Goal: Information Seeking & Learning: Learn about a topic

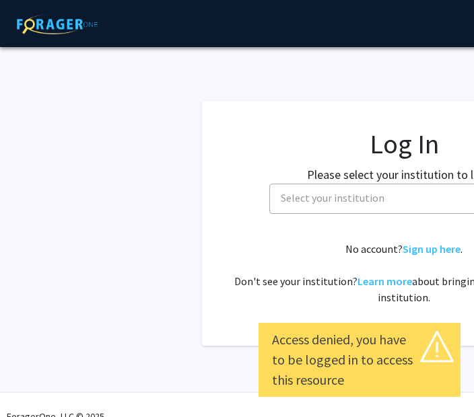
select select
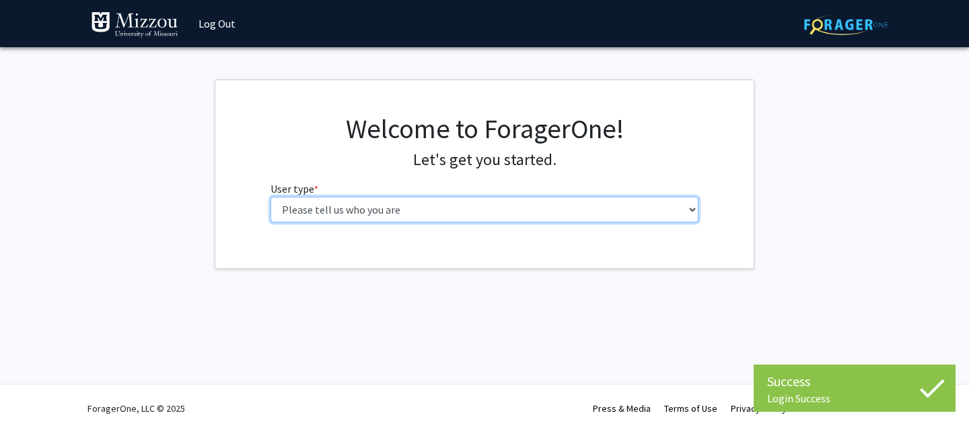
click at [520, 207] on select "Please tell us who you are Undergraduate Student Master's Student Doctoral Cand…" at bounding box center [485, 210] width 429 height 26
select select "1: undergrad"
click at [271, 197] on select "Please tell us who you are Undergraduate Student Master's Student Doctoral Cand…" at bounding box center [485, 210] width 429 height 26
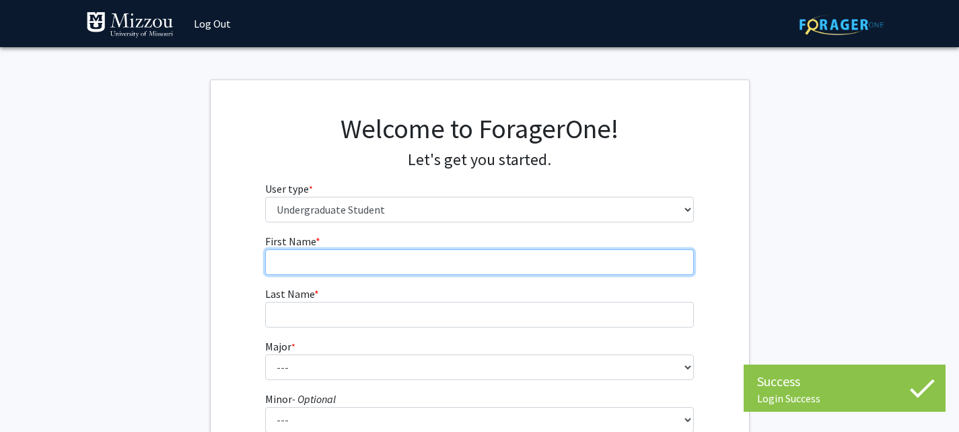
click at [490, 262] on input "First Name * required" at bounding box center [479, 262] width 429 height 26
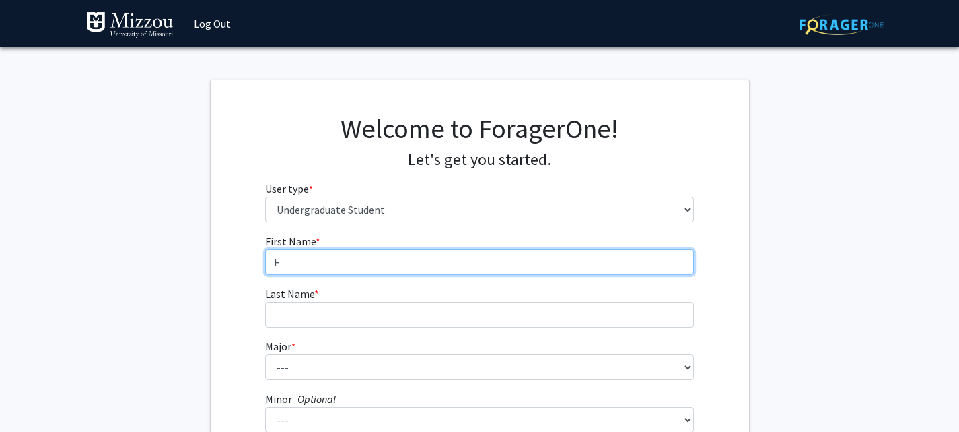
type input "Elsie"
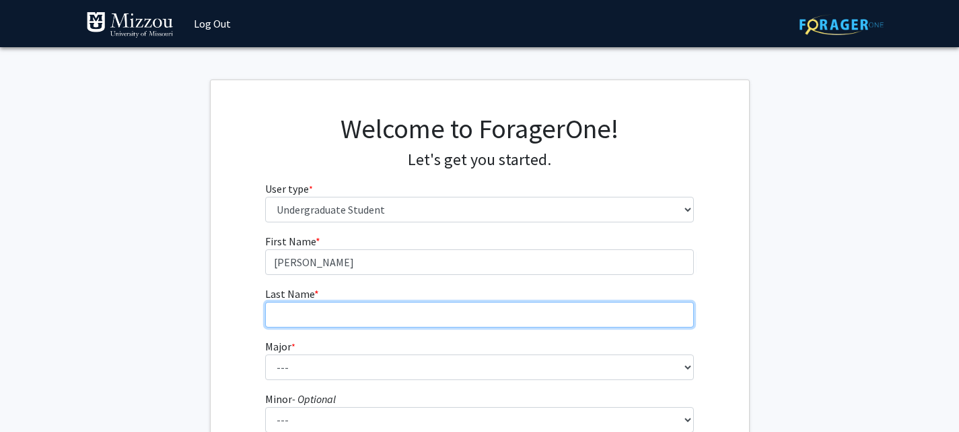
type input "Kresse"
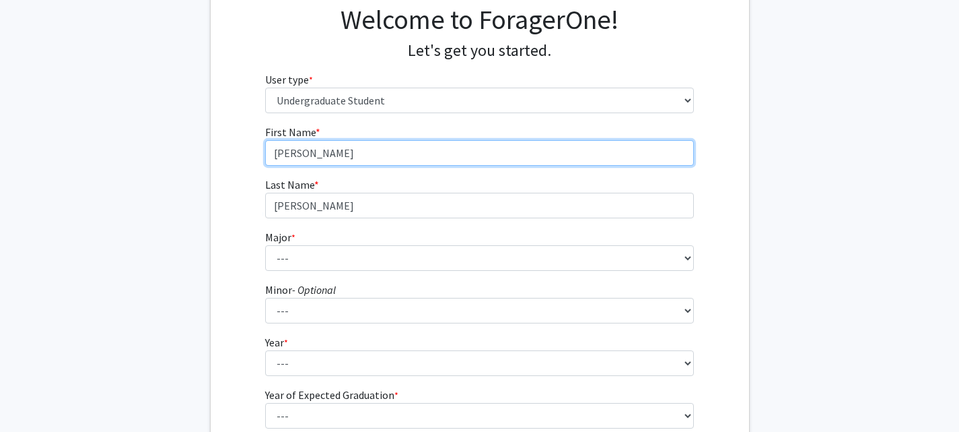
scroll to position [112, 0]
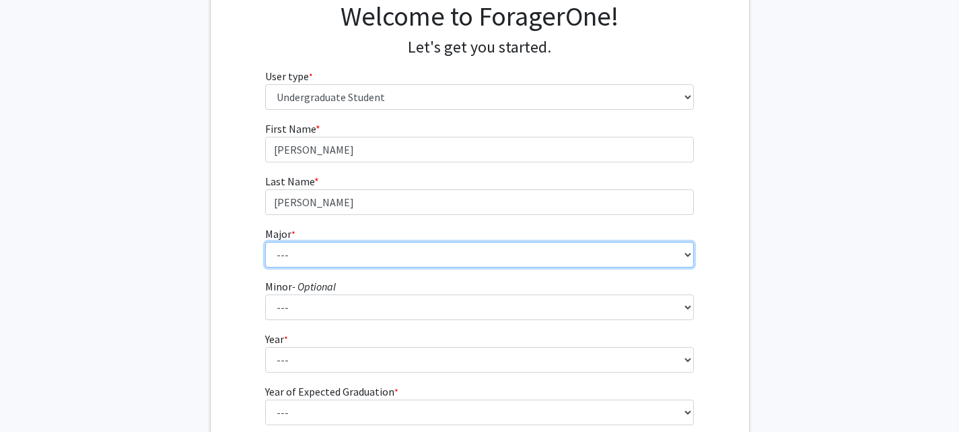
click at [362, 254] on select "--- Agribusiness Management Agricultural Education Agricultural Education: Comm…" at bounding box center [479, 255] width 429 height 26
select select "105: 2598"
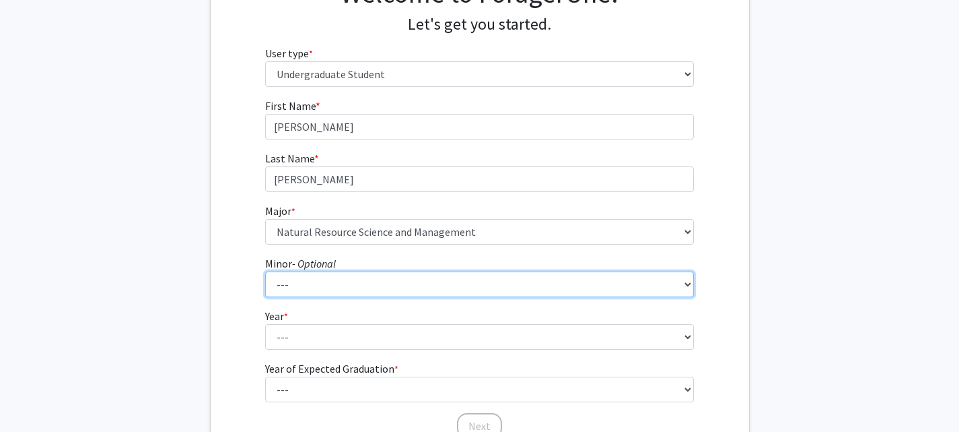
click at [428, 285] on select "--- Accountancy Aerospace Engineering Aerospace Studies Agribusiness Management…" at bounding box center [479, 284] width 429 height 26
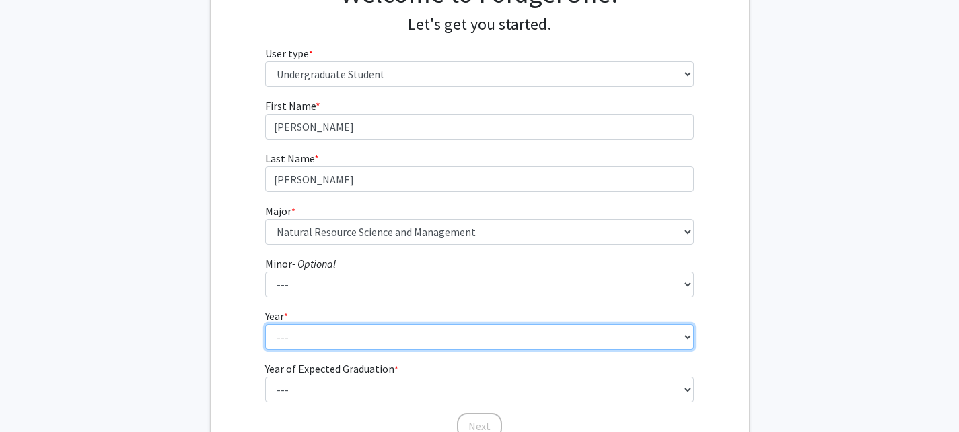
click at [412, 339] on select "--- First-year Sophomore Junior Senior Postbaccalaureate Certificate" at bounding box center [479, 337] width 429 height 26
select select "3: junior"
click at [265, 324] on select "--- First-year Sophomore Junior Senior Postbaccalaureate Certificate" at bounding box center [479, 337] width 429 height 26
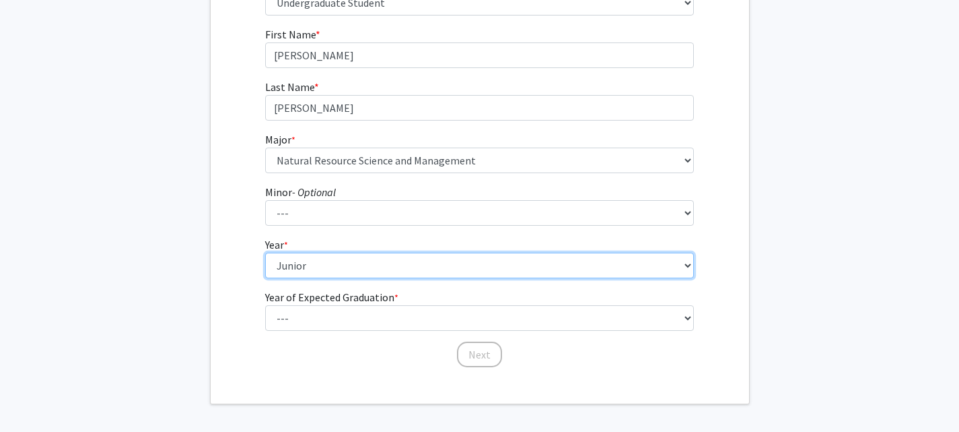
scroll to position [207, 0]
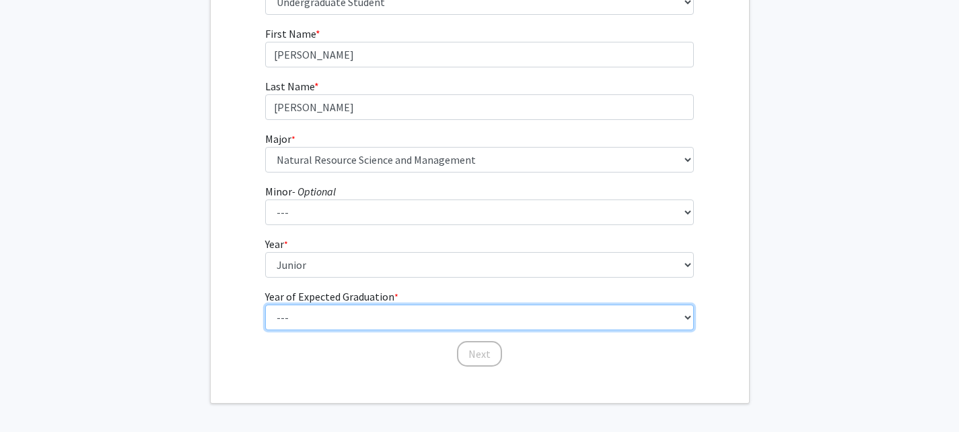
click at [408, 316] on select "--- 2025 2026 2027 2028 2029 2030 2031 2032 2033 2034" at bounding box center [479, 317] width 429 height 26
select select "3: 2027"
click at [265, 304] on select "--- 2025 2026 2027 2028 2029 2030 2031 2032 2033 2034" at bounding box center [479, 317] width 429 height 26
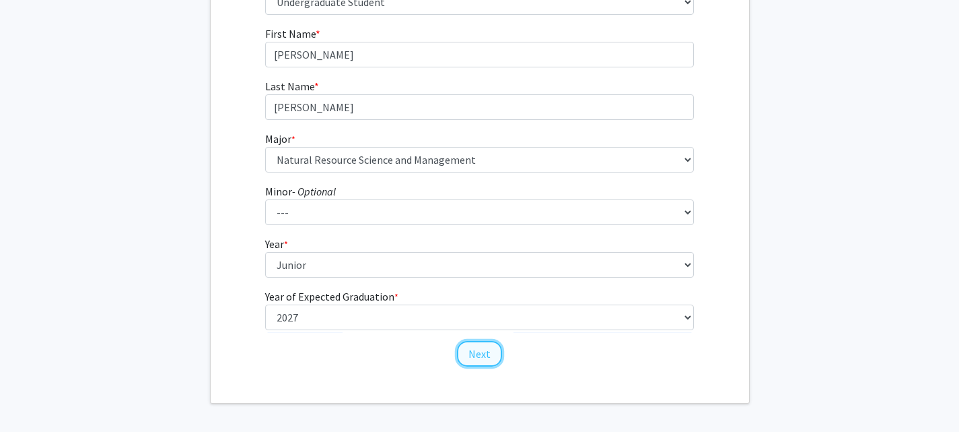
click at [481, 355] on button "Next" at bounding box center [479, 354] width 45 height 26
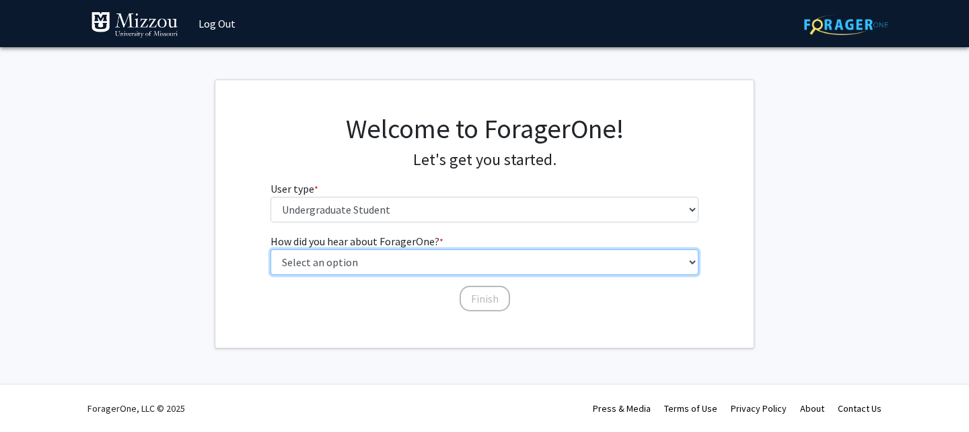
click at [493, 263] on select "Select an option Peer/student recommendation Faculty/staff recommendation Unive…" at bounding box center [485, 262] width 429 height 26
select select "4: university_email"
click at [271, 249] on select "Select an option Peer/student recommendation Faculty/staff recommendation Unive…" at bounding box center [485, 262] width 429 height 26
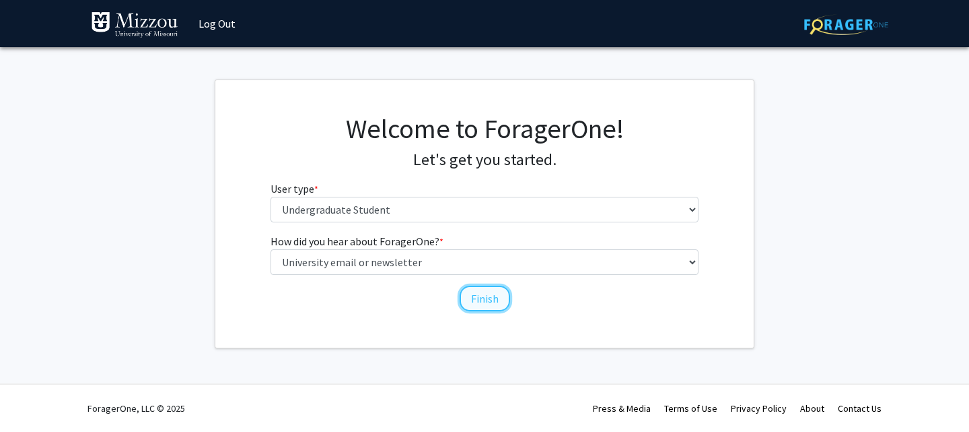
click at [495, 294] on button "Finish" at bounding box center [485, 298] width 50 height 26
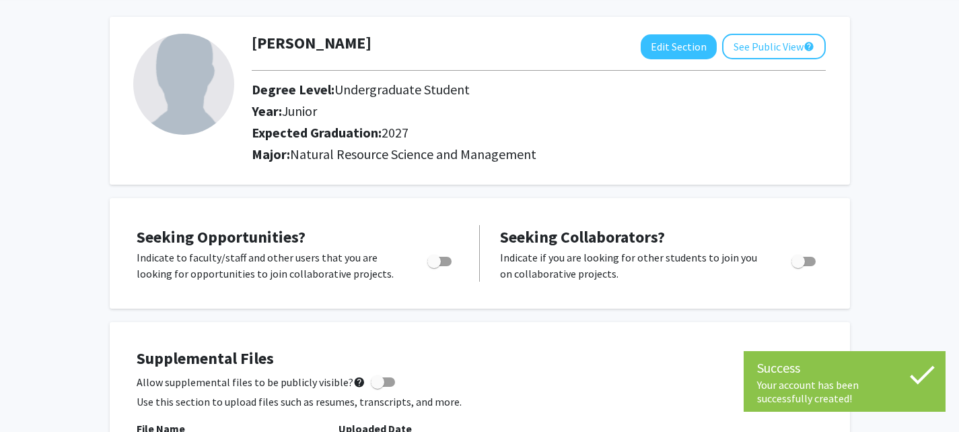
scroll to position [56, 0]
click at [434, 259] on span "Toggle" at bounding box center [433, 260] width 13 height 13
click at [434, 265] on input "Are you actively seeking opportunities?" at bounding box center [434, 265] width 1 height 1
checkbox input "true"
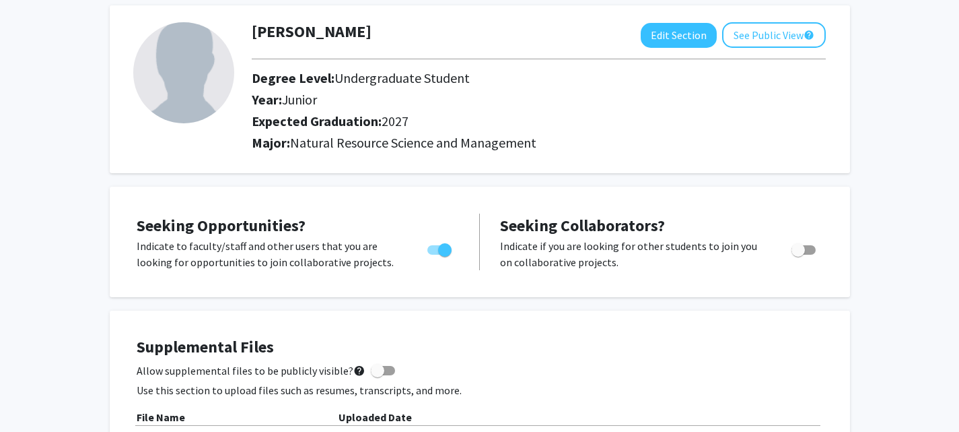
scroll to position [0, 0]
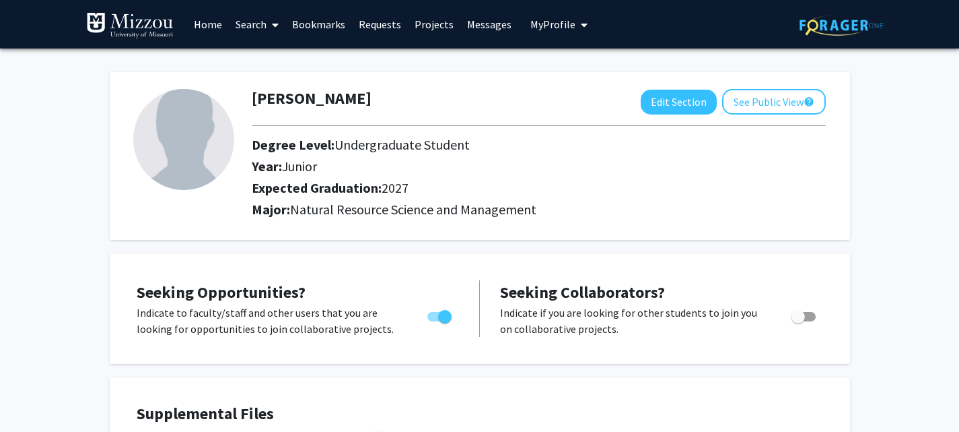
click at [374, 28] on link "Requests" at bounding box center [380, 24] width 56 height 47
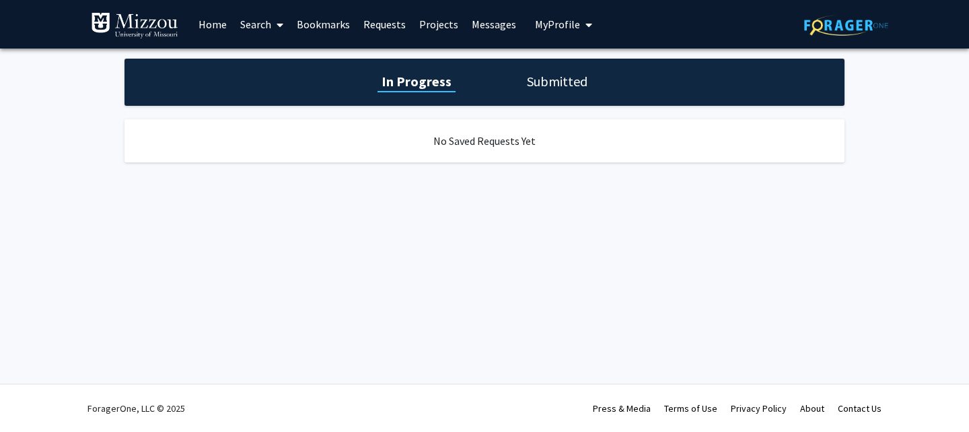
click at [419, 26] on link "Projects" at bounding box center [439, 24] width 53 height 47
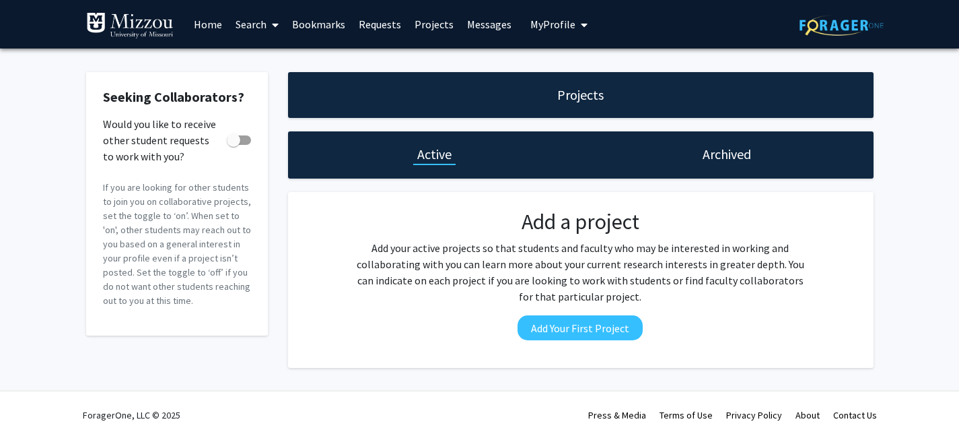
click at [211, 25] on link "Home" at bounding box center [208, 24] width 42 height 47
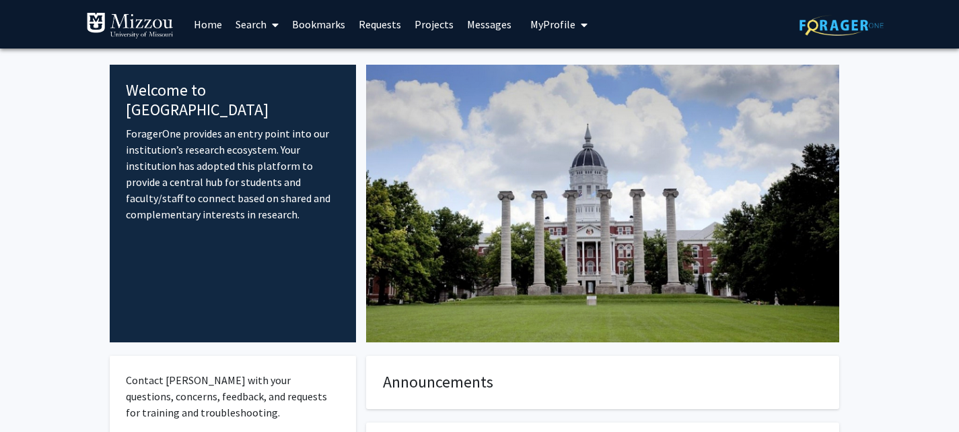
click at [372, 27] on link "Requests" at bounding box center [380, 24] width 56 height 47
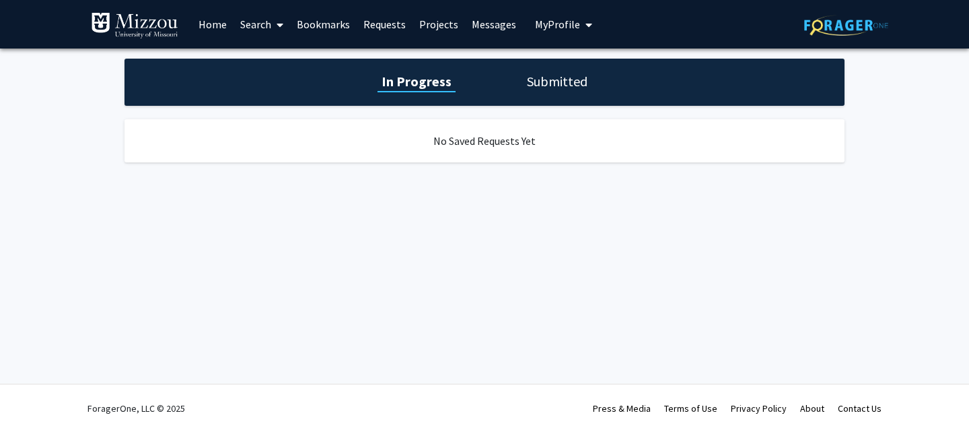
click at [413, 30] on link "Projects" at bounding box center [439, 24] width 53 height 47
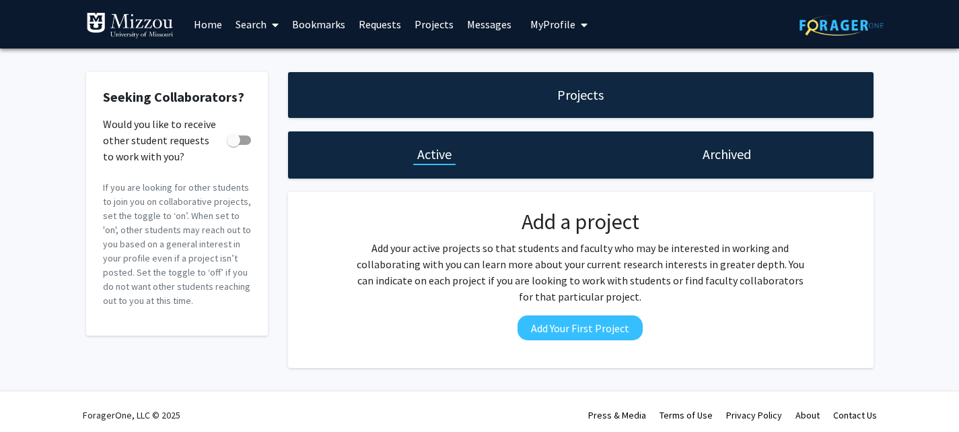
click at [415, 30] on link "Projects" at bounding box center [434, 24] width 53 height 47
click at [394, 25] on link "Requests" at bounding box center [380, 24] width 56 height 47
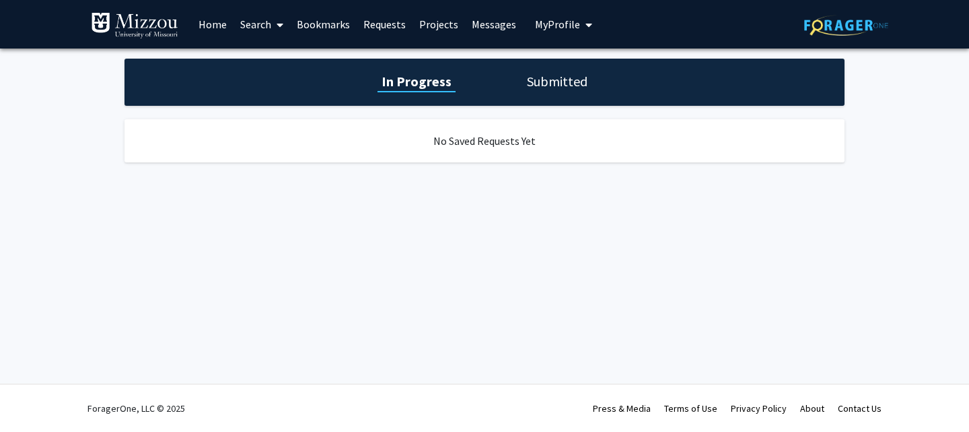
click at [532, 77] on h1 "Submitted" at bounding box center [557, 81] width 69 height 19
click at [537, 33] on button "My Profile" at bounding box center [563, 24] width 65 height 48
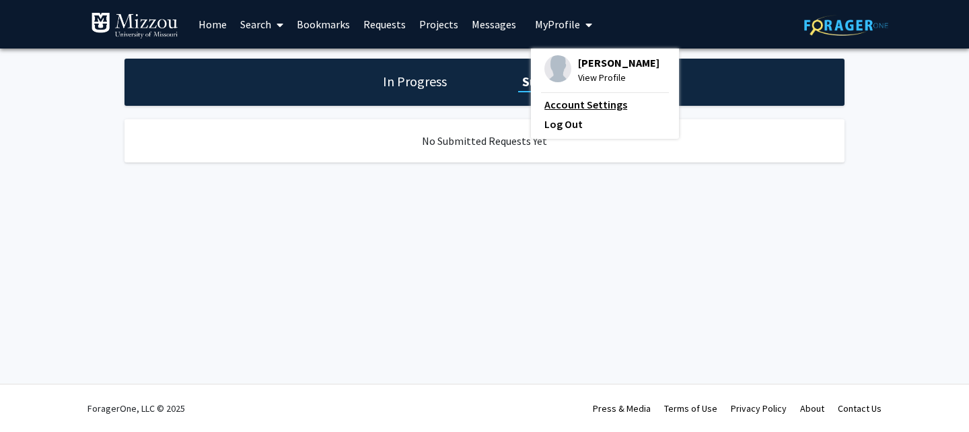
click at [573, 110] on link "Account Settings" at bounding box center [605, 104] width 121 height 16
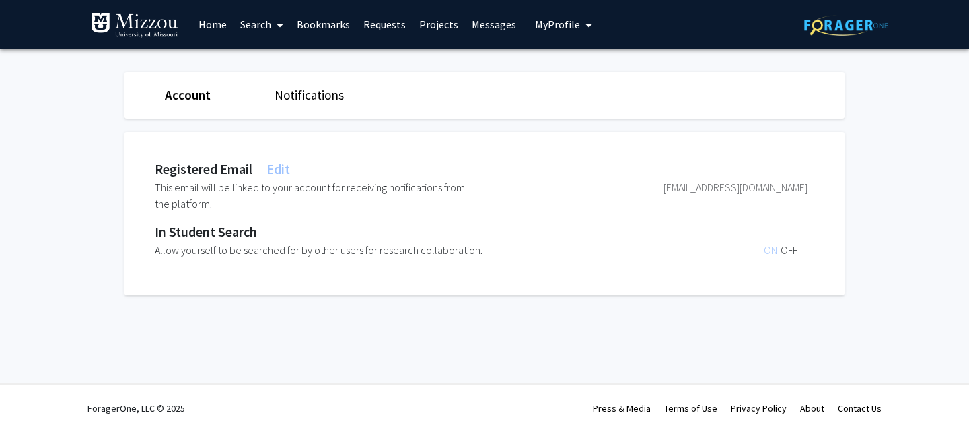
click at [285, 94] on link "Notifications" at bounding box center [309, 95] width 69 height 16
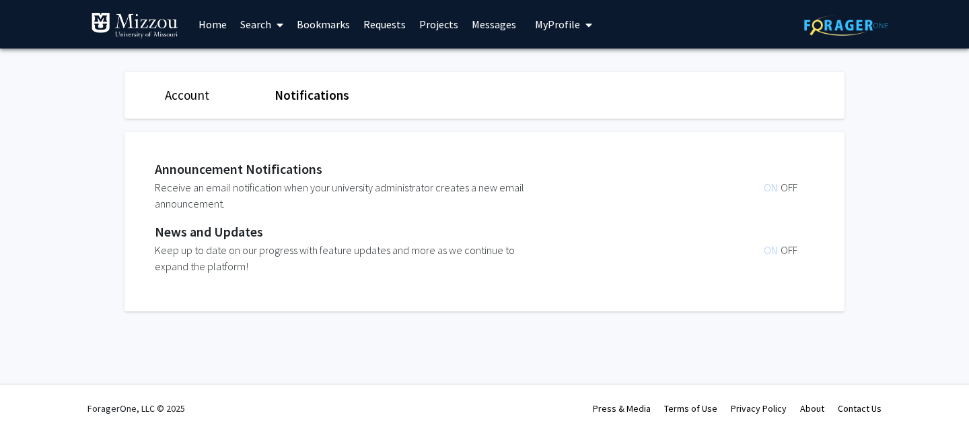
click at [771, 191] on span "ON" at bounding box center [772, 186] width 17 height 13
click at [771, 185] on span "ON" at bounding box center [772, 186] width 17 height 13
click at [788, 190] on span "OFF" at bounding box center [789, 186] width 17 height 13
click at [768, 189] on span "ON" at bounding box center [772, 186] width 17 height 13
click at [221, 25] on link "Home" at bounding box center [213, 24] width 42 height 47
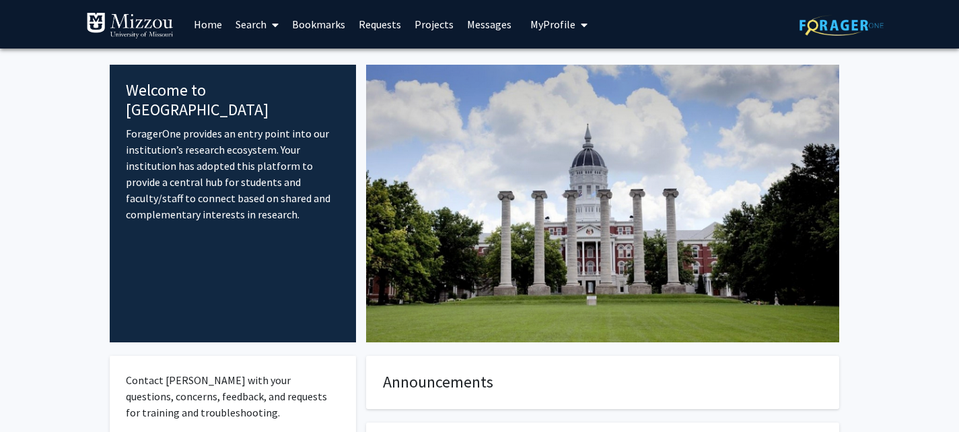
click at [487, 23] on link "Messages" at bounding box center [489, 24] width 58 height 47
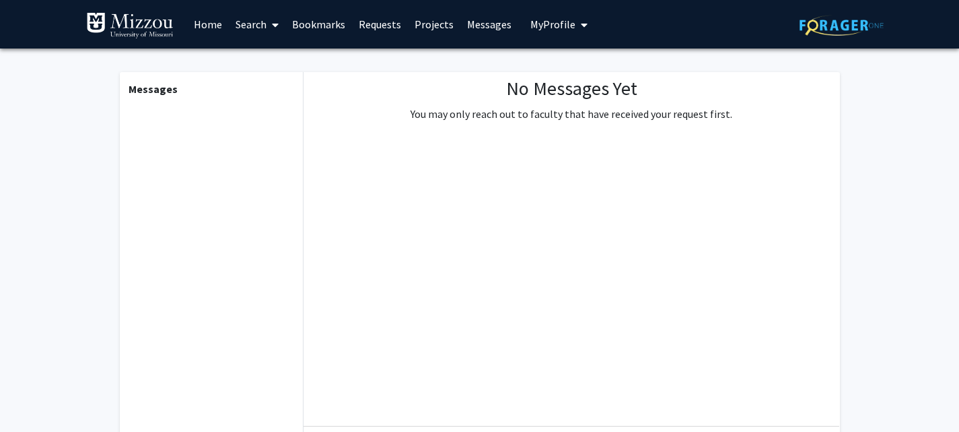
click at [431, 23] on link "Projects" at bounding box center [434, 24] width 53 height 47
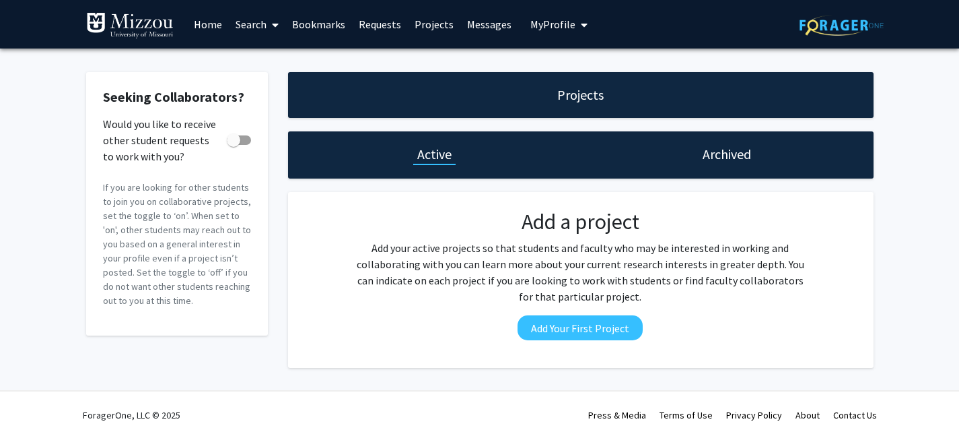
click at [363, 27] on link "Requests" at bounding box center [380, 24] width 56 height 47
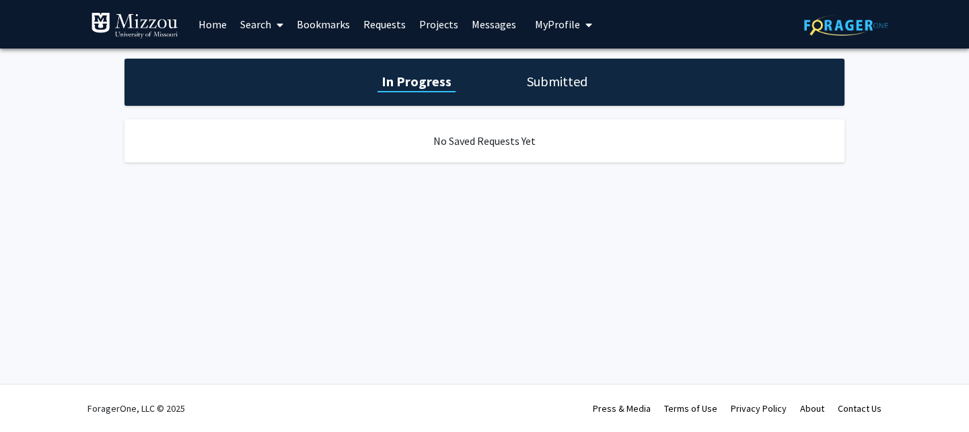
click at [316, 29] on link "Bookmarks" at bounding box center [323, 24] width 67 height 47
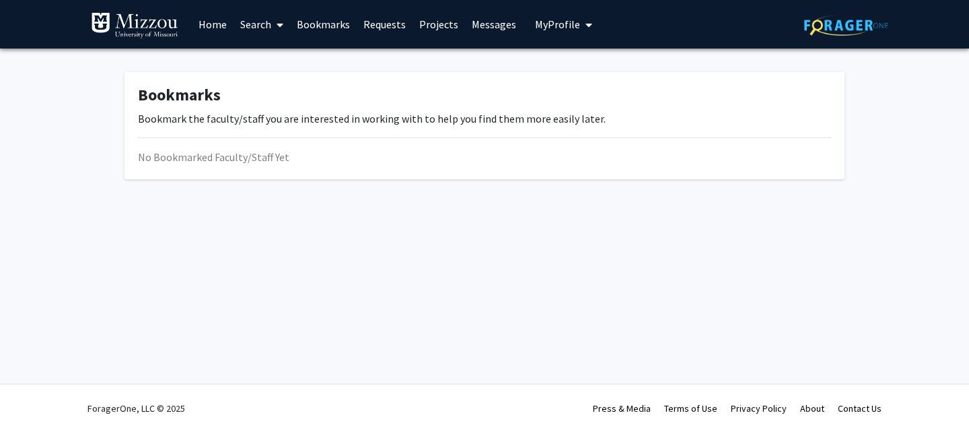
click at [270, 29] on link "Search" at bounding box center [262, 24] width 57 height 47
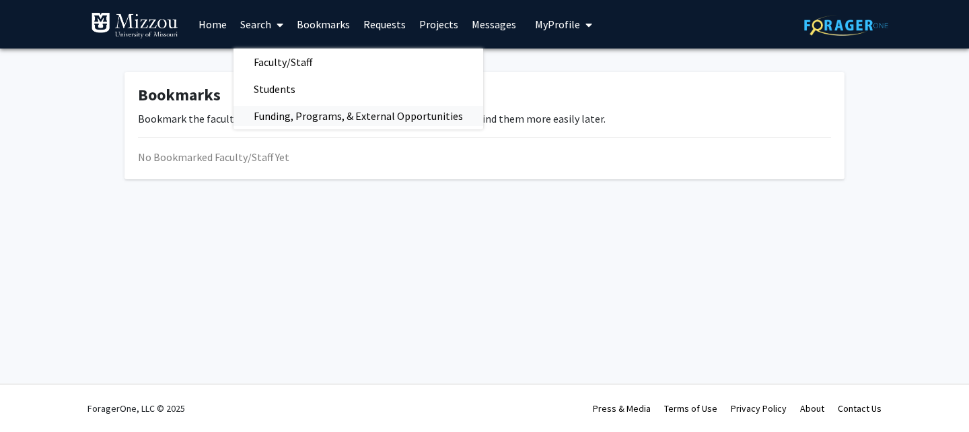
click at [289, 117] on span "Funding, Programs, & External Opportunities" at bounding box center [359, 115] width 250 height 27
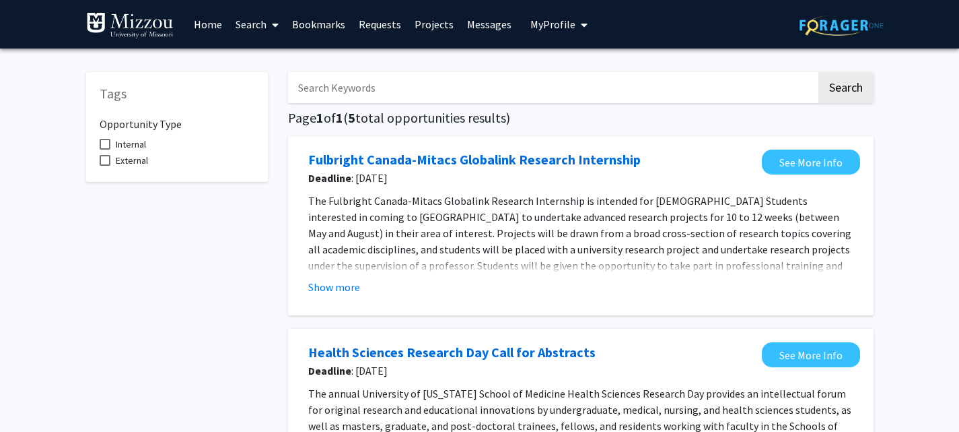
click at [530, 26] on span "My Profile" at bounding box center [552, 24] width 45 height 13
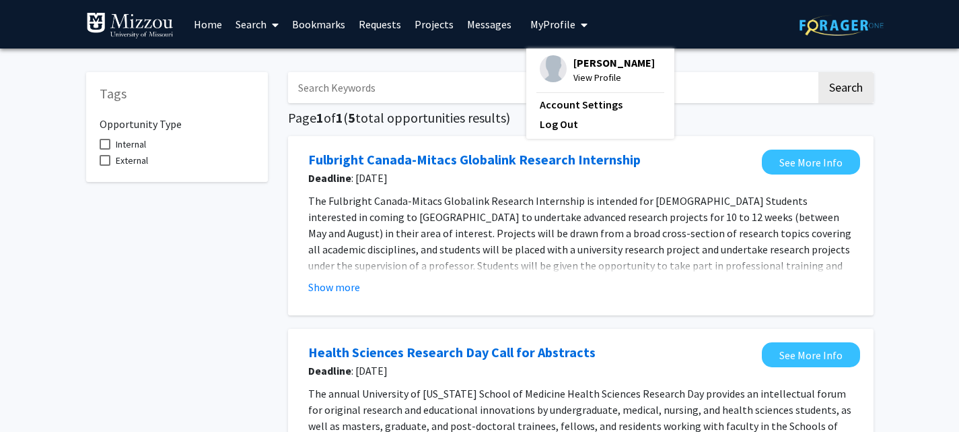
click at [574, 71] on span "View Profile" at bounding box center [614, 77] width 81 height 15
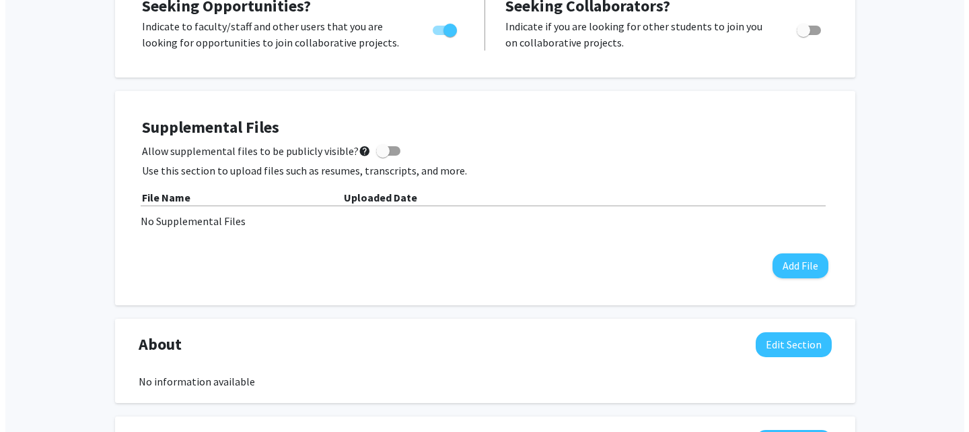
scroll to position [293, 0]
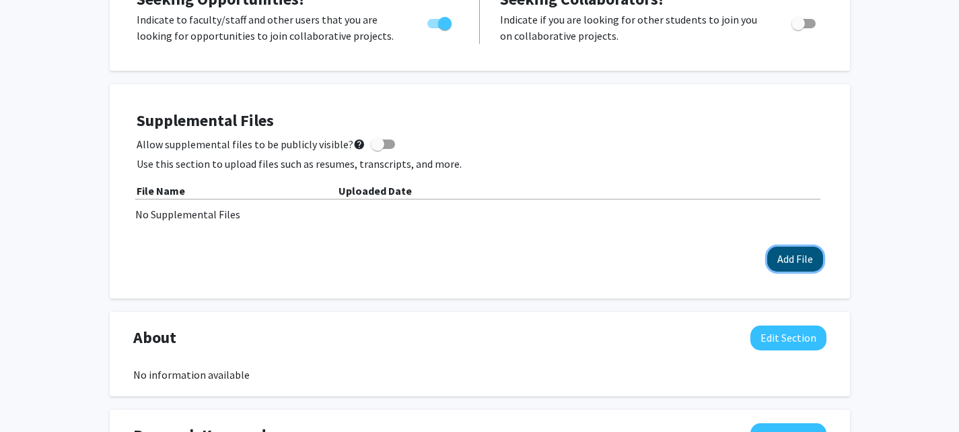
click at [785, 265] on button "Add File" at bounding box center [795, 258] width 56 height 25
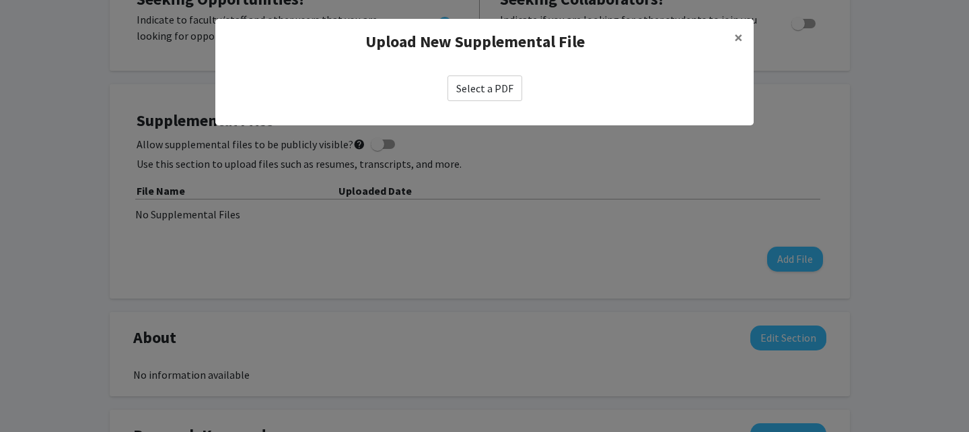
click at [502, 92] on label "Select a PDF" at bounding box center [485, 88] width 75 height 26
click at [0, 0] on input "Select a PDF" at bounding box center [0, 0] width 0 height 0
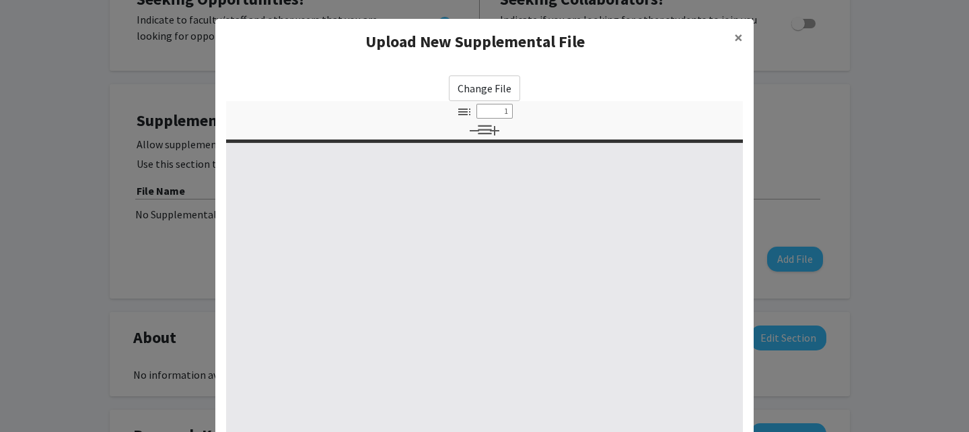
select select "custom"
type input "0"
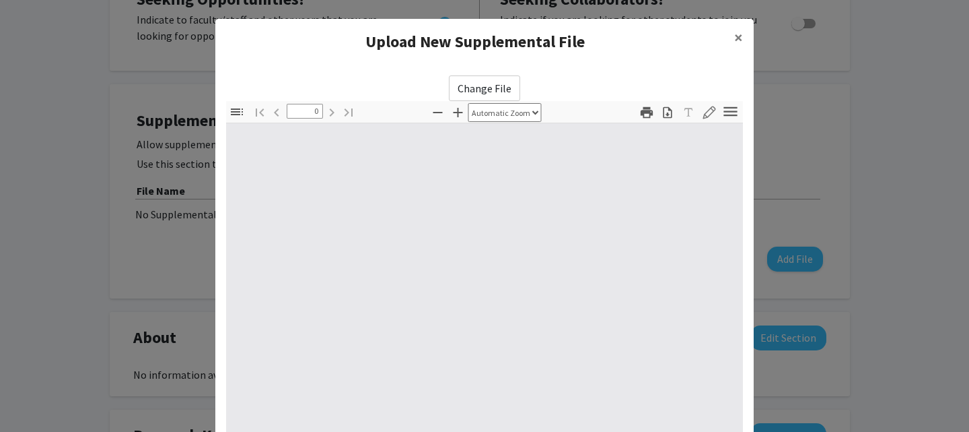
select select "custom"
type input "1"
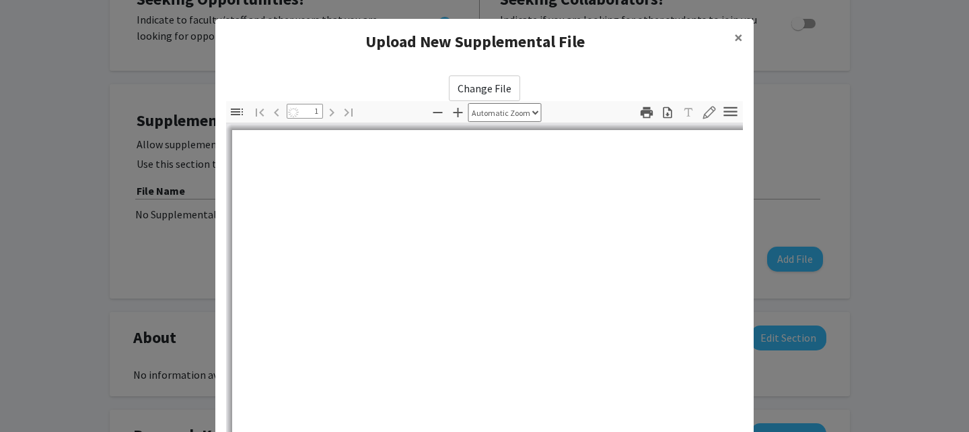
select select "auto"
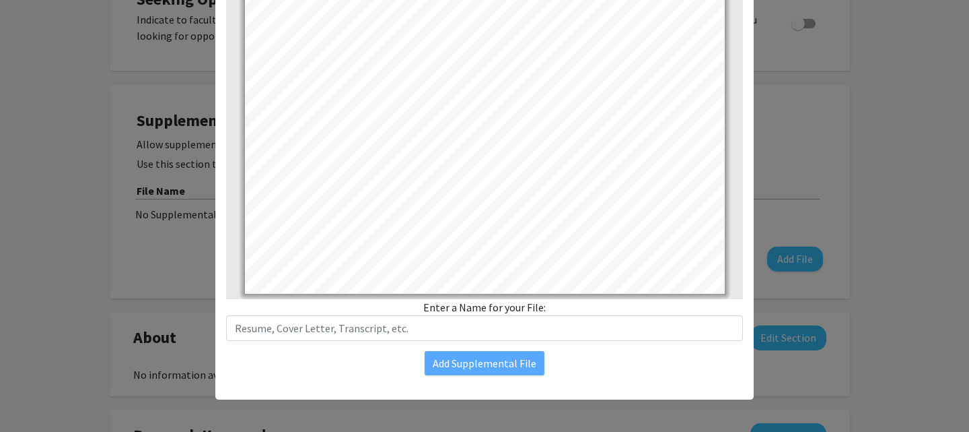
scroll to position [250, 0]
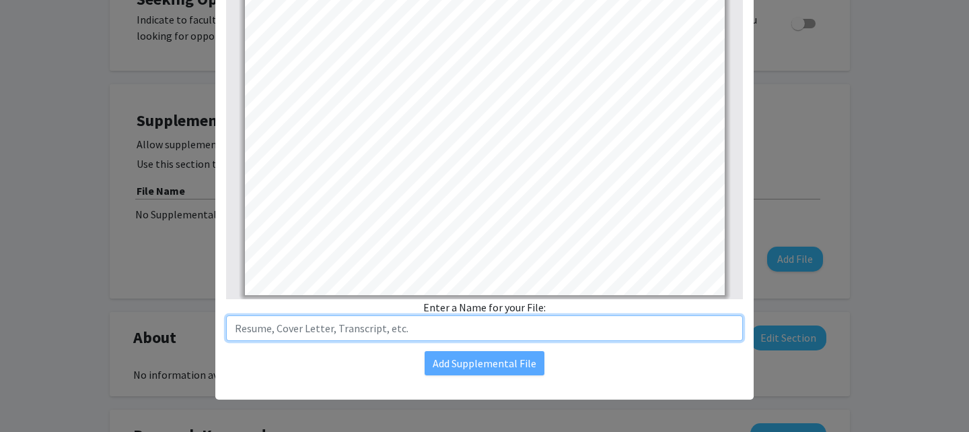
click at [505, 337] on input "text" at bounding box center [484, 328] width 517 height 26
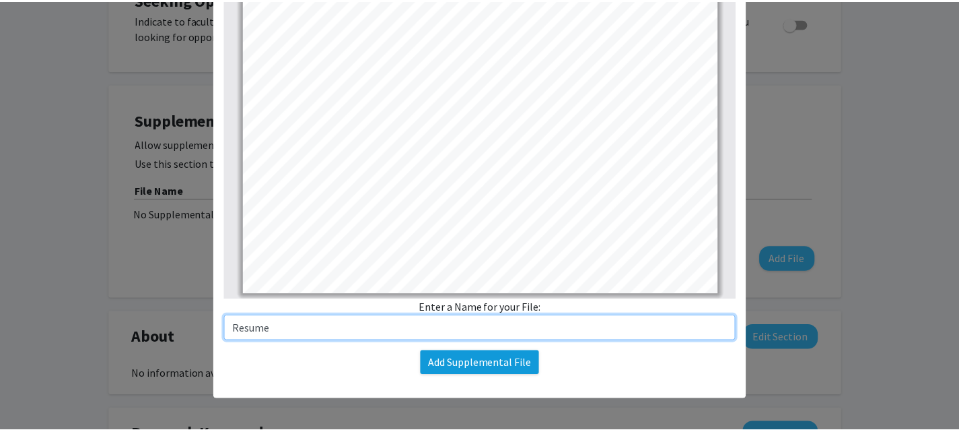
scroll to position [206, 0]
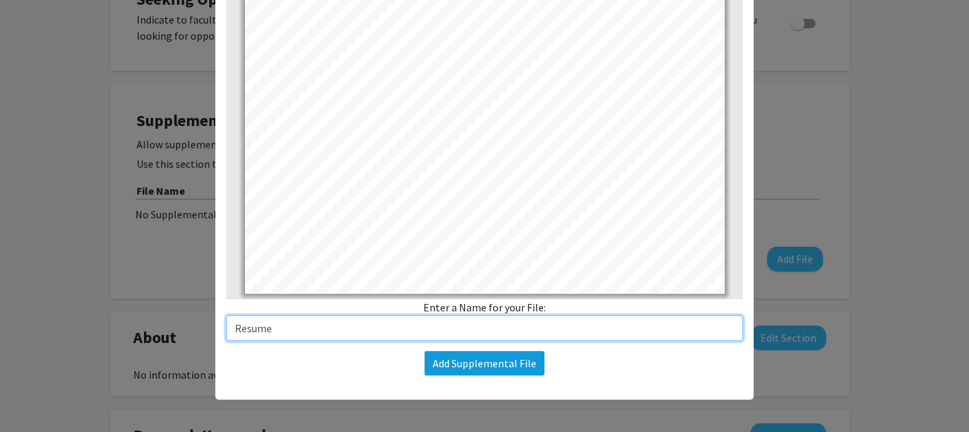
type input "Resume"
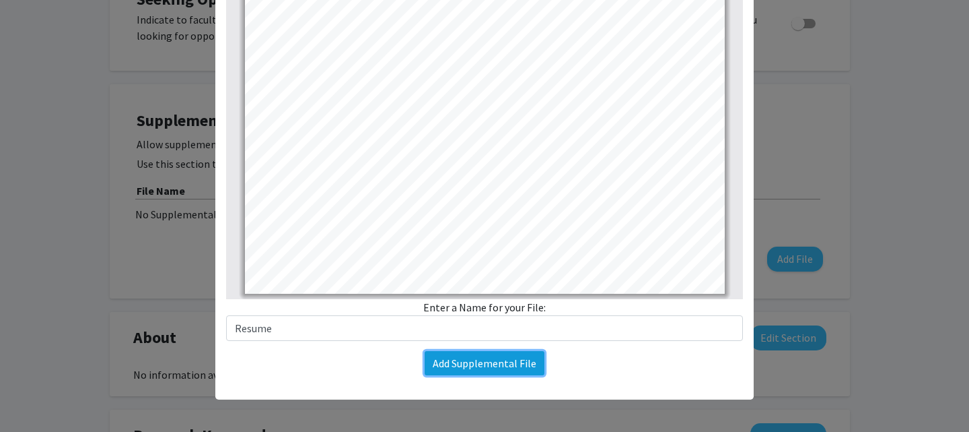
click at [495, 364] on button "Add Supplemental File" at bounding box center [485, 363] width 120 height 24
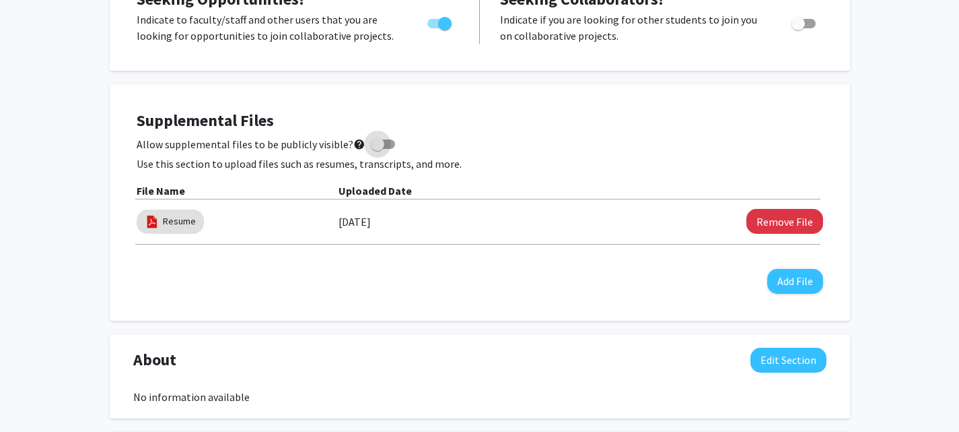
click at [372, 145] on span at bounding box center [377, 143] width 13 height 13
click at [377, 149] on input "Allow supplemental files to be publicly visible? help" at bounding box center [377, 149] width 1 height 1
checkbox input "true"
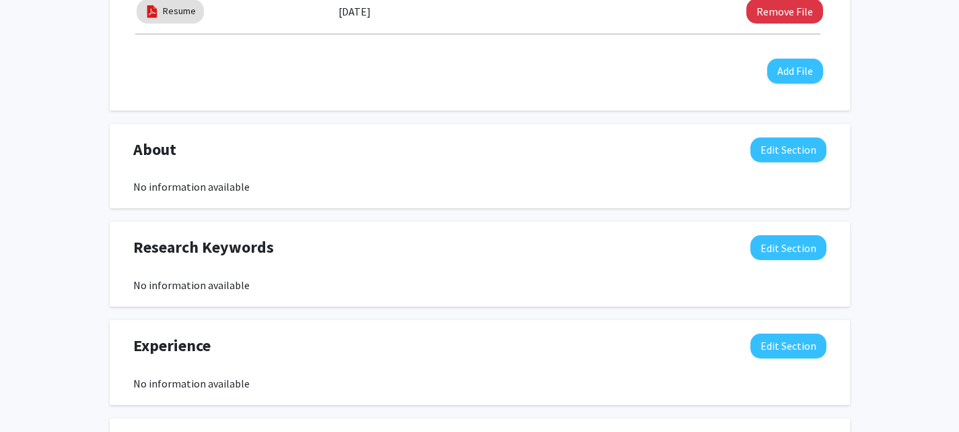
scroll to position [506, 0]
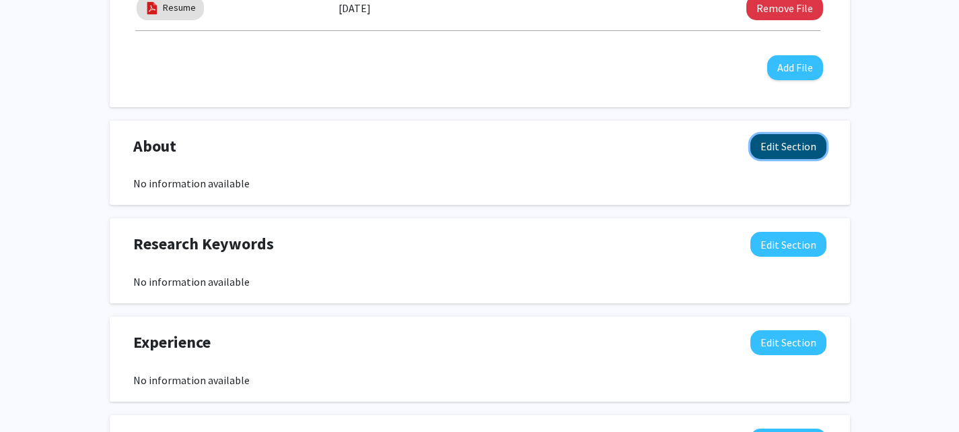
click at [796, 147] on button "Edit Section" at bounding box center [789, 146] width 76 height 25
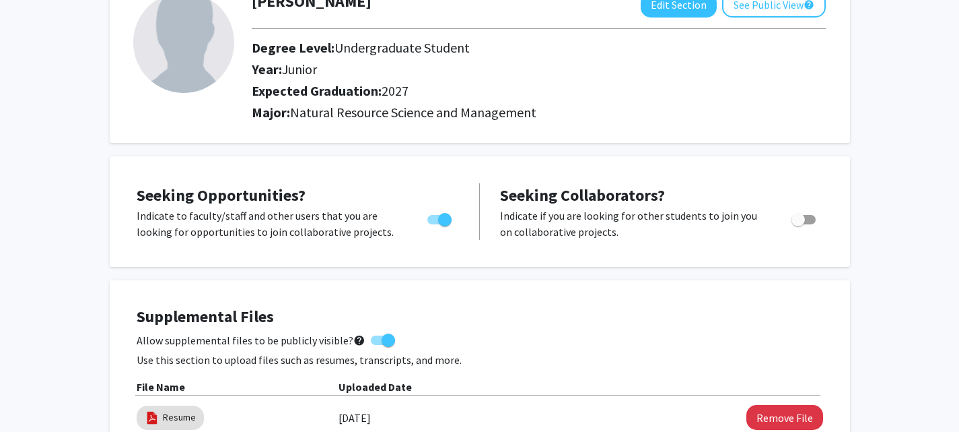
scroll to position [0, 0]
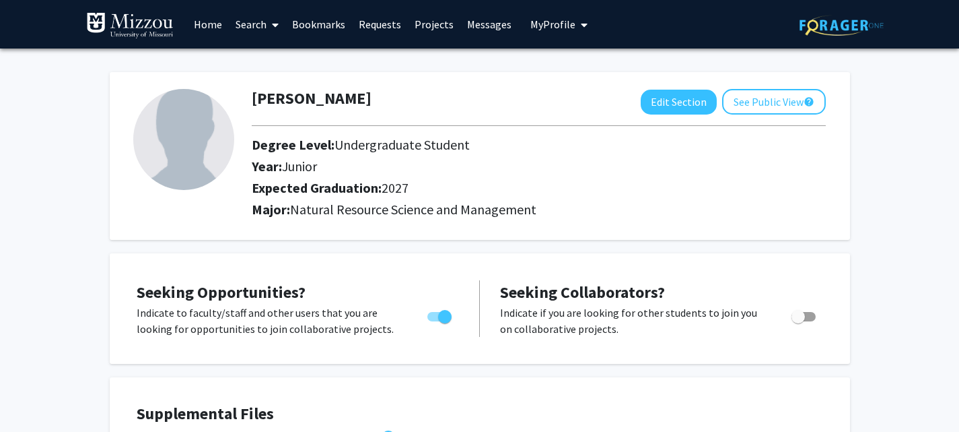
click at [242, 22] on link "Search" at bounding box center [257, 24] width 57 height 47
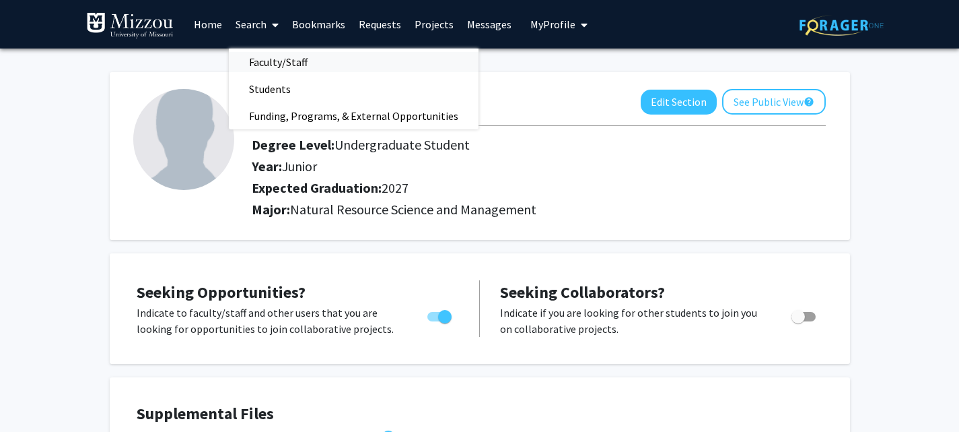
click at [262, 63] on span "Faculty/Staff" at bounding box center [278, 61] width 99 height 27
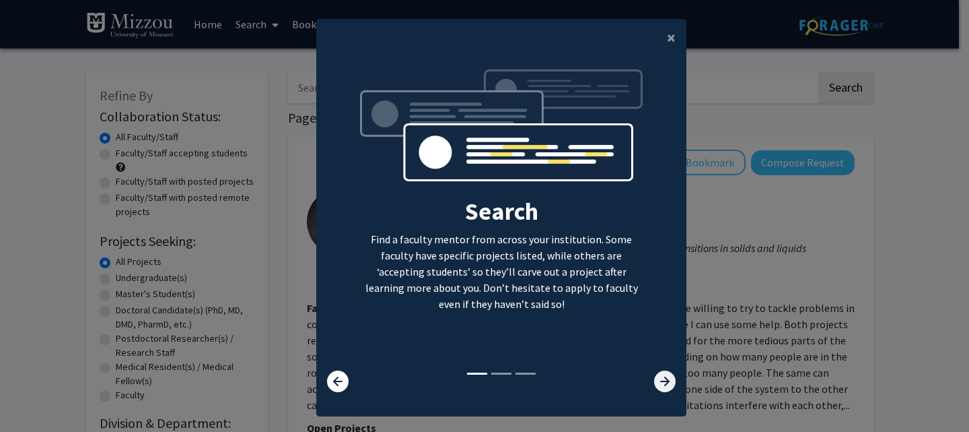
drag, startPoint x: 650, startPoint y: 417, endPoint x: 656, endPoint y: 385, distance: 32.9
click at [656, 385] on modal-container "× Search Find a faculty mentor from across your institution. Some faculty have …" at bounding box center [484, 216] width 969 height 432
click at [659, 384] on icon at bounding box center [665, 381] width 22 height 22
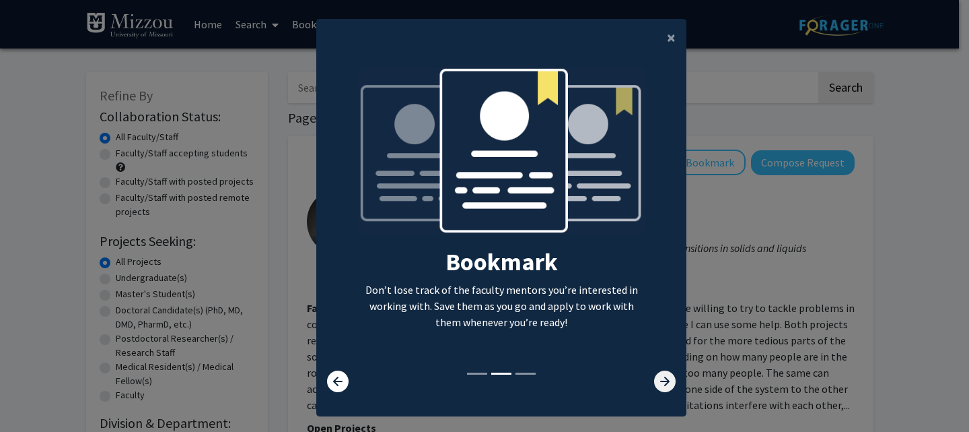
click at [659, 384] on icon at bounding box center [665, 381] width 22 height 22
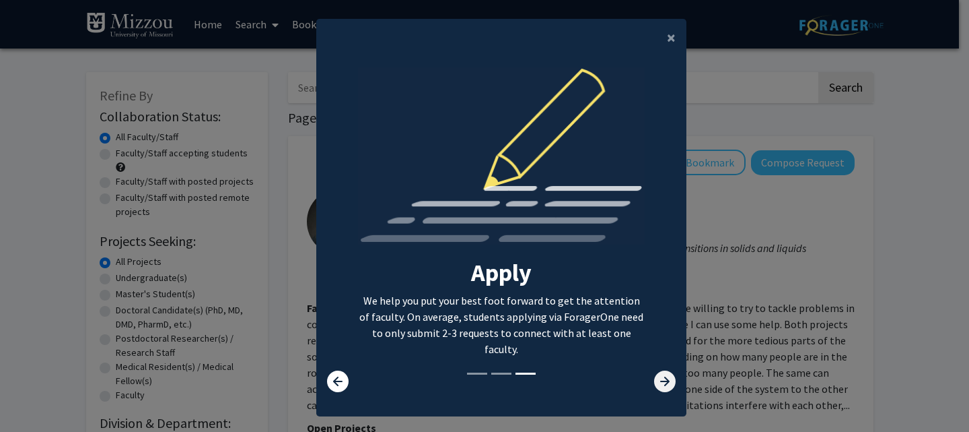
click at [659, 384] on icon at bounding box center [665, 381] width 22 height 22
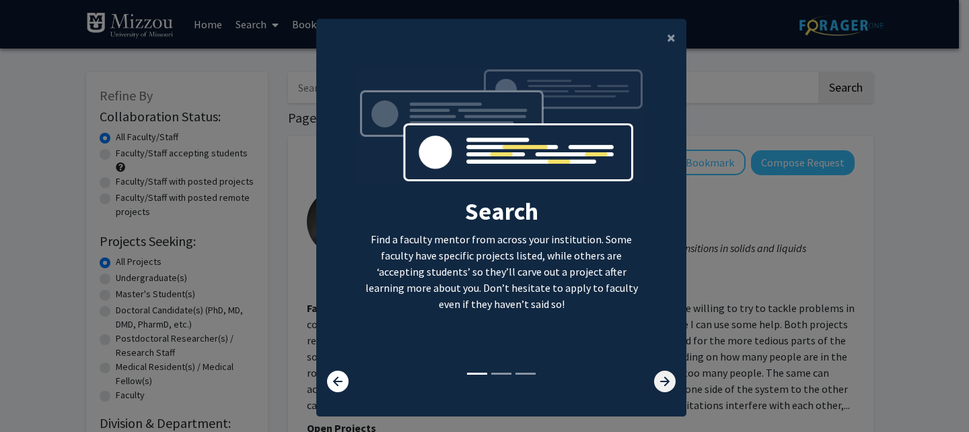
click at [659, 384] on icon at bounding box center [665, 381] width 22 height 22
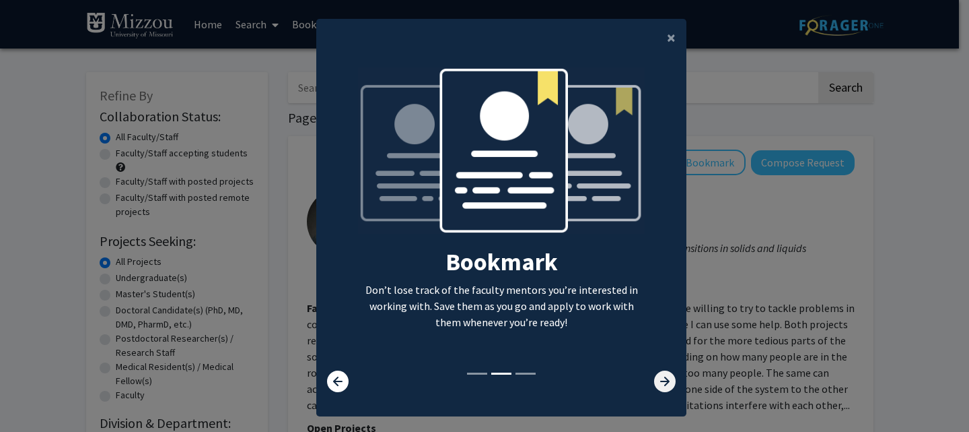
click at [659, 384] on icon at bounding box center [665, 381] width 22 height 22
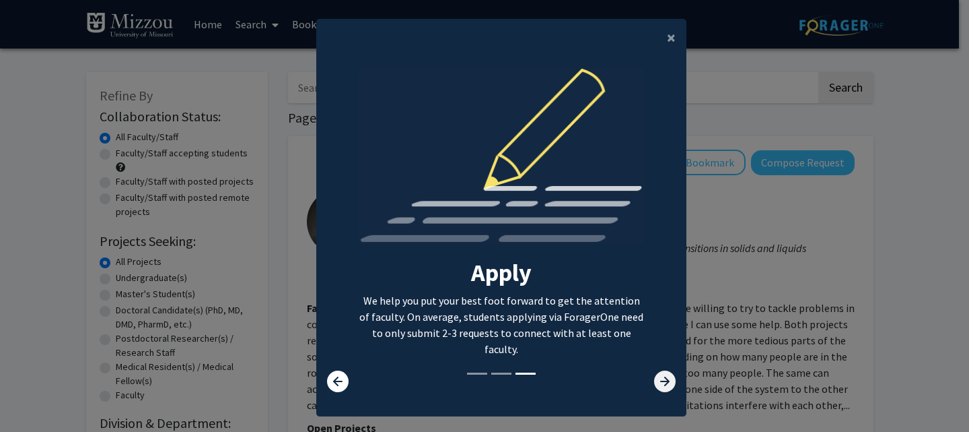
click at [659, 384] on icon at bounding box center [665, 381] width 22 height 22
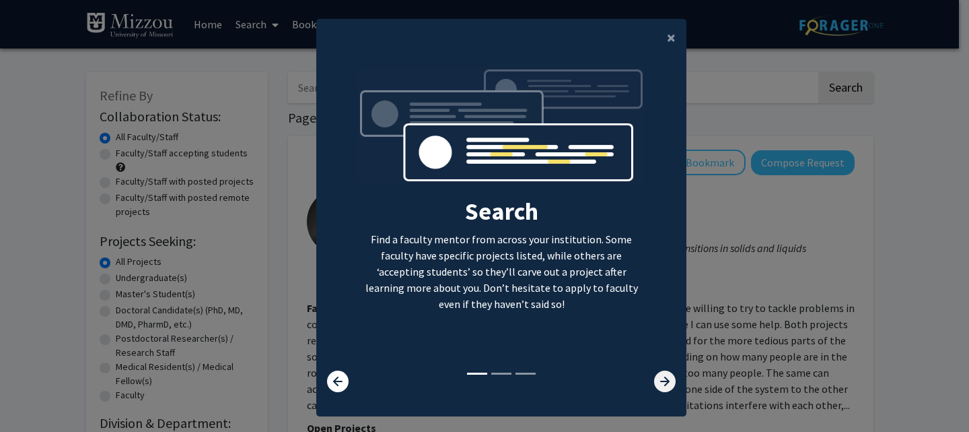
click at [659, 384] on icon at bounding box center [665, 381] width 22 height 22
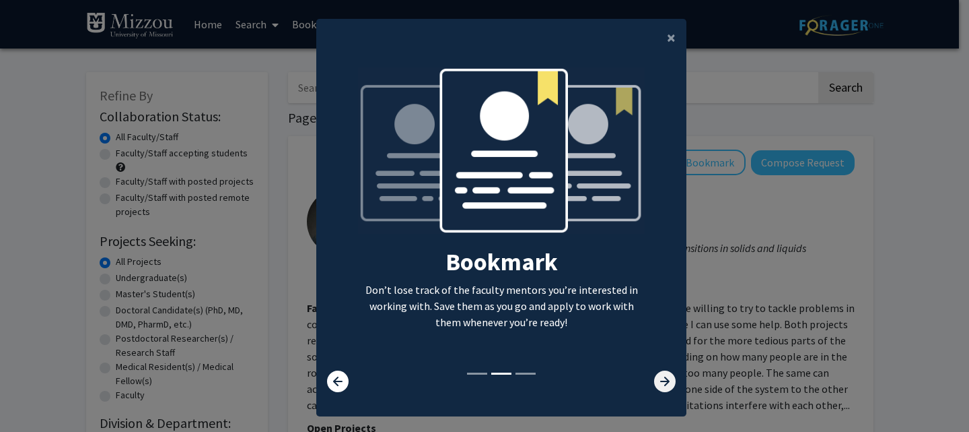
click at [659, 384] on icon at bounding box center [665, 381] width 22 height 22
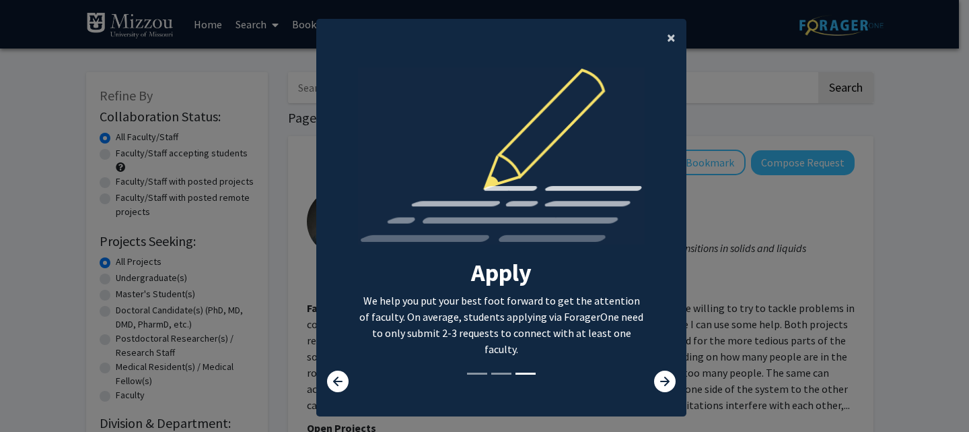
click at [667, 41] on span "×" at bounding box center [671, 37] width 9 height 21
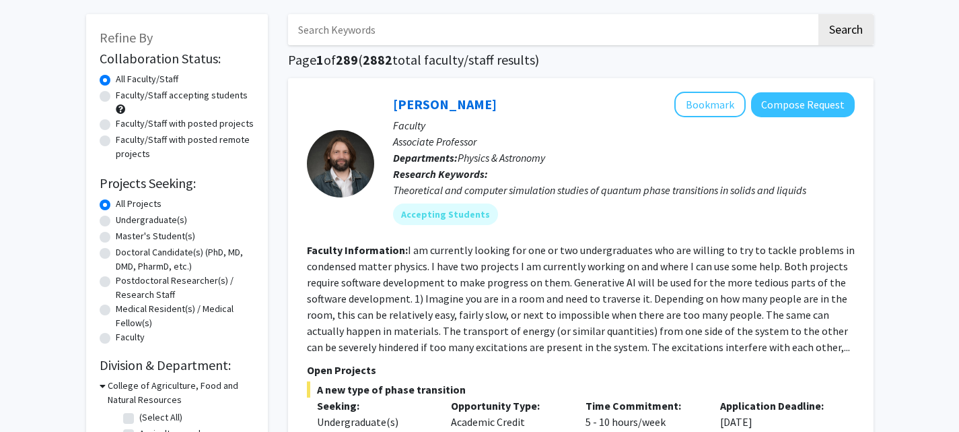
scroll to position [47, 0]
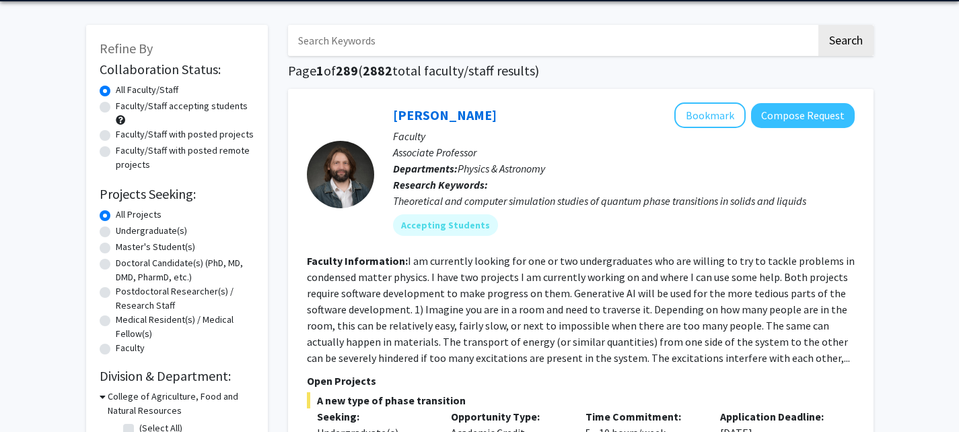
click at [161, 224] on label "Undergraduate(s)" at bounding box center [151, 231] width 71 height 14
click at [125, 224] on input "Undergraduate(s)" at bounding box center [120, 228] width 9 height 9
radio input "true"
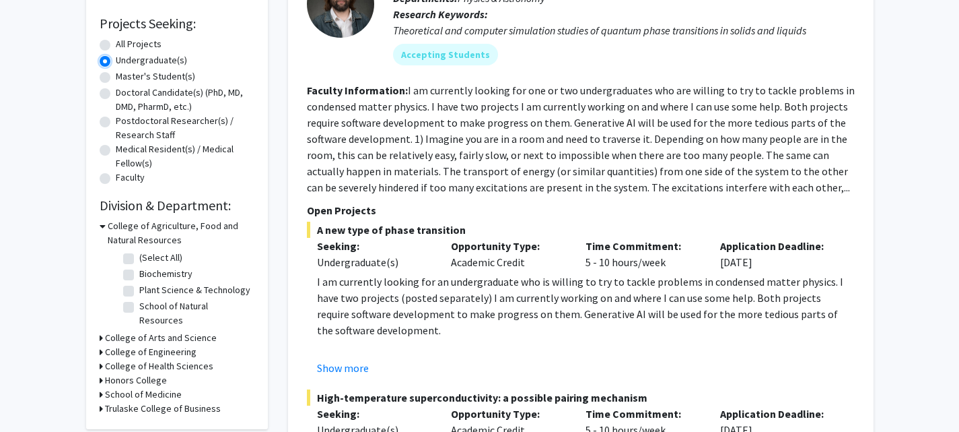
scroll to position [221, 0]
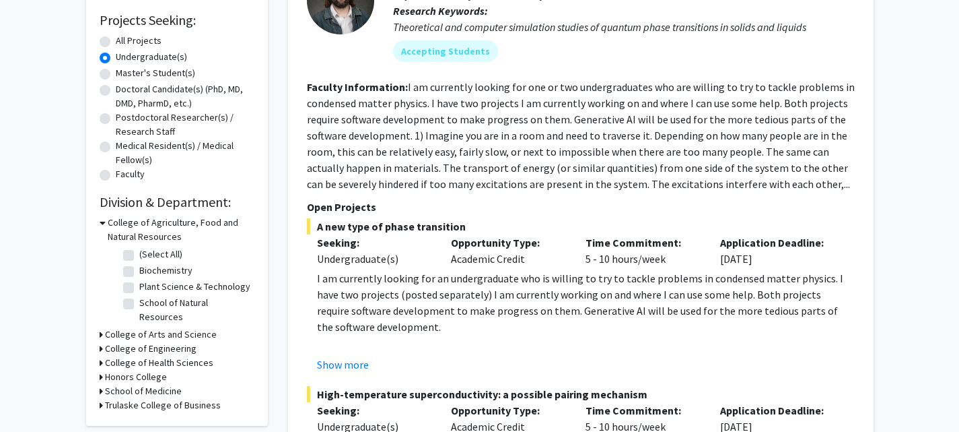
click at [139, 296] on label "School of Natural Resources" at bounding box center [195, 310] width 112 height 28
click at [139, 296] on input "School of Natural Resources" at bounding box center [143, 300] width 9 height 9
checkbox input "true"
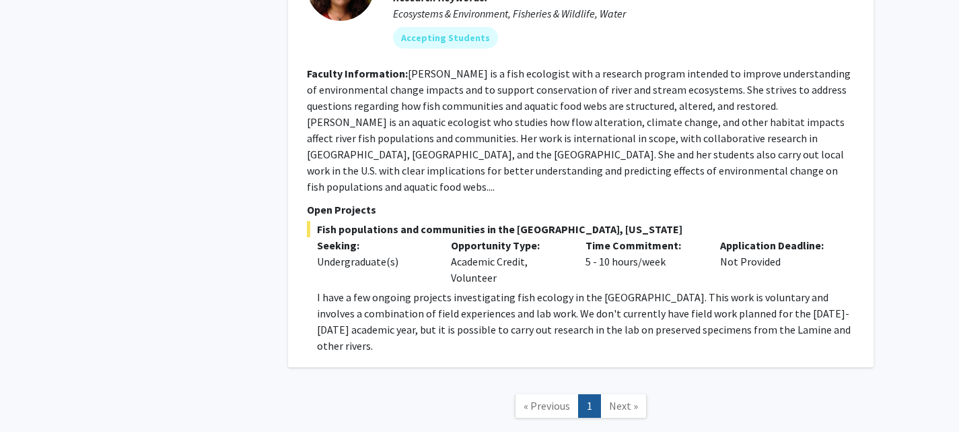
scroll to position [1311, 0]
click at [625, 393] on link "Next »" at bounding box center [624, 405] width 46 height 24
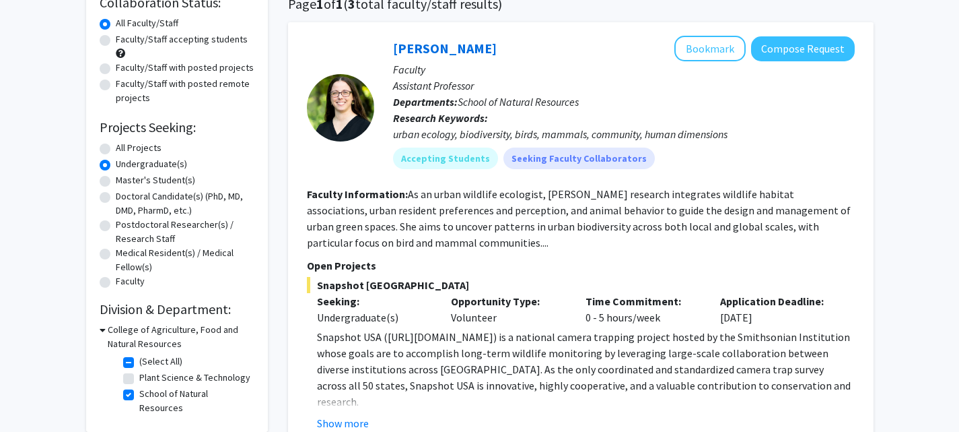
scroll to position [118, 0]
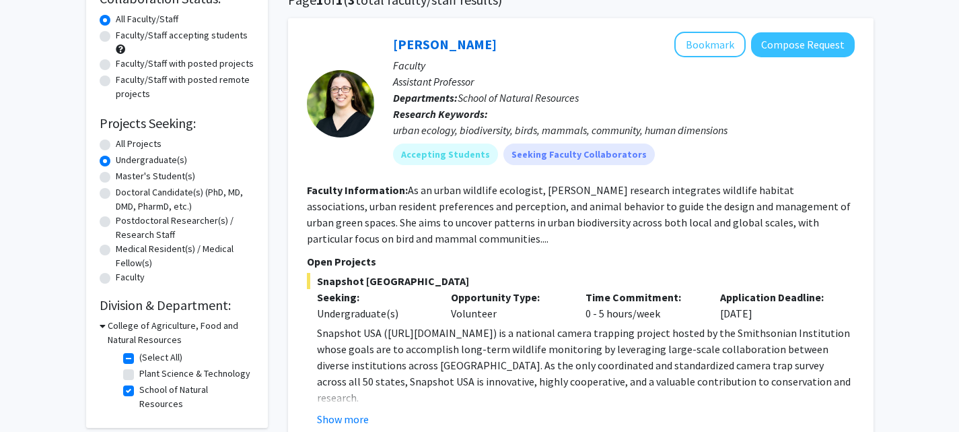
click at [139, 366] on label "Plant Science & Technology" at bounding box center [194, 373] width 111 height 14
click at [139, 366] on input "Plant Science & Technology" at bounding box center [143, 370] width 9 height 9
checkbox input "true"
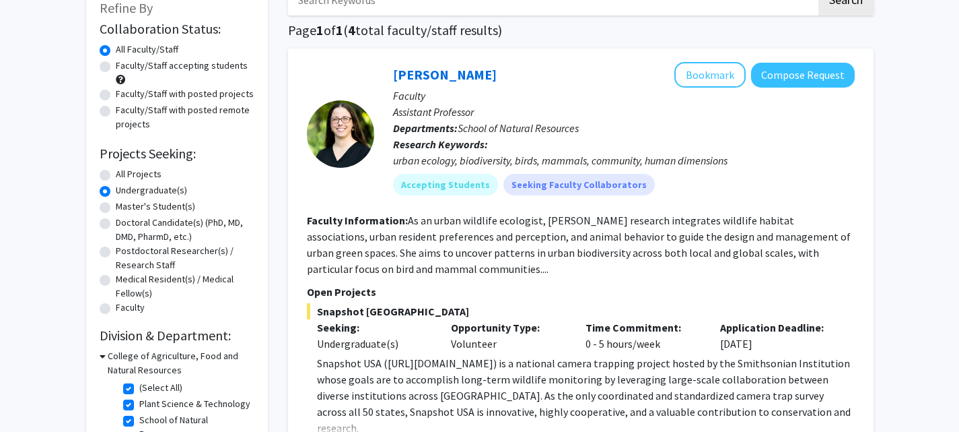
scroll to position [87, 0]
click at [191, 67] on label "Faculty/Staff accepting students" at bounding box center [182, 66] width 132 height 14
click at [125, 67] on input "Faculty/Staff accepting students" at bounding box center [120, 63] width 9 height 9
radio input "true"
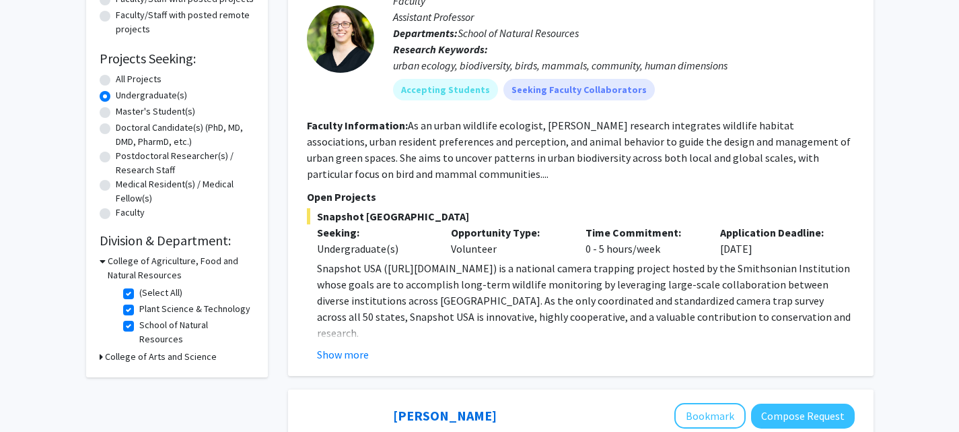
scroll to position [183, 0]
click at [139, 285] on label "(Select All)" at bounding box center [160, 292] width 43 height 14
click at [139, 285] on input "(Select All)" at bounding box center [143, 289] width 9 height 9
checkbox input "false"
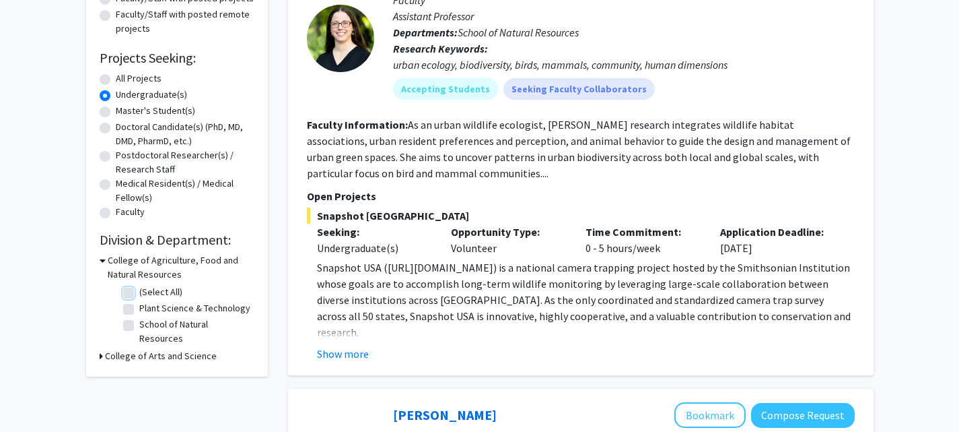
checkbox input "false"
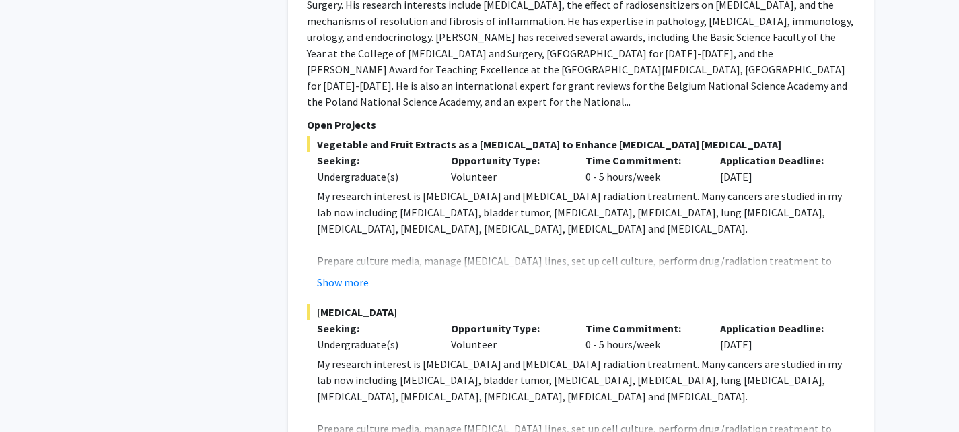
scroll to position [6128, 0]
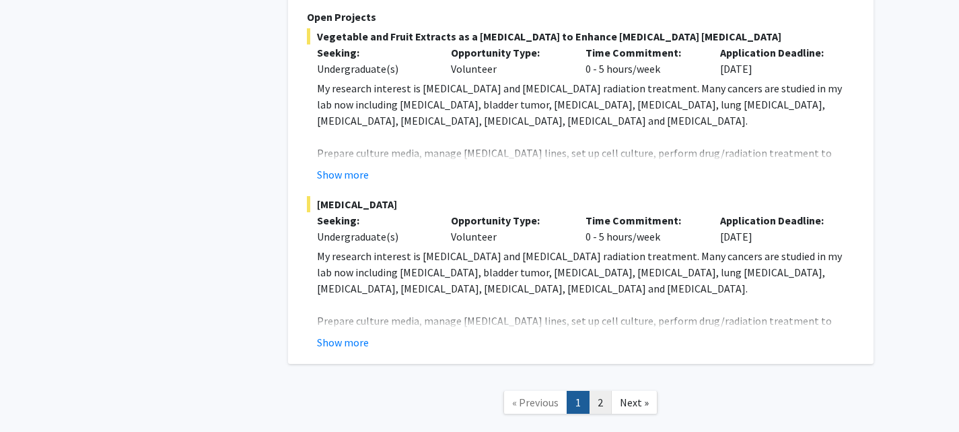
click at [605, 390] on link "2" at bounding box center [600, 402] width 23 height 24
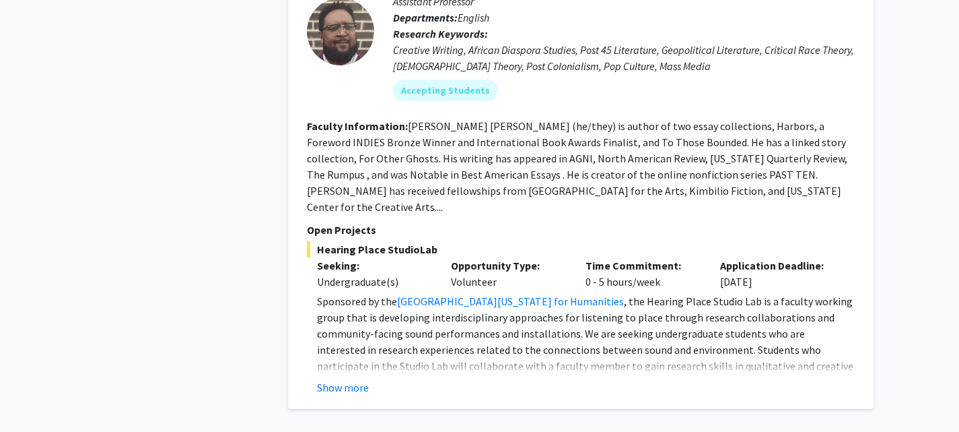
scroll to position [3932, 0]
